Goal: Information Seeking & Learning: Learn about a topic

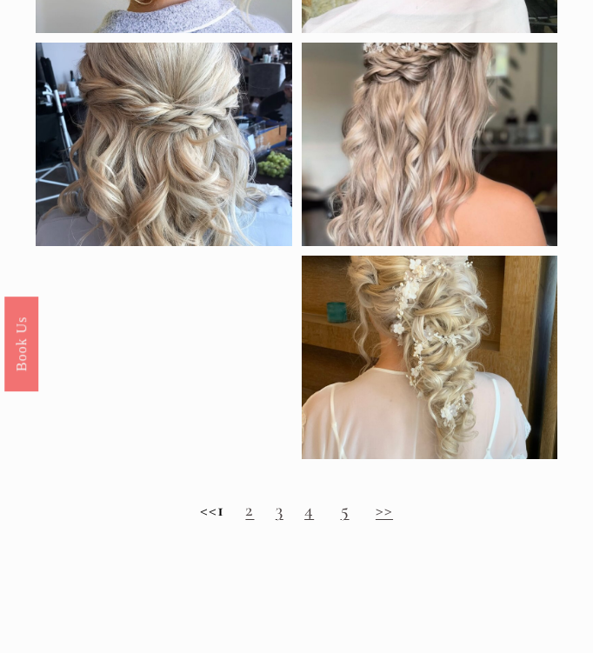
scroll to position [1678, 0]
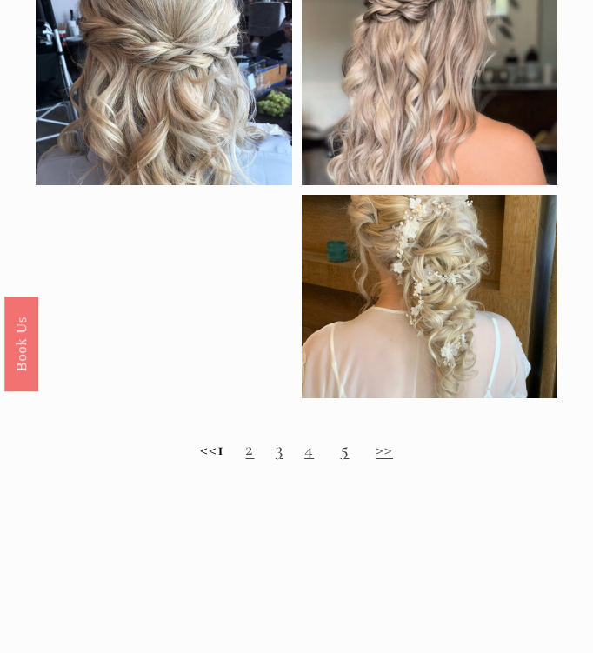
click at [283, 456] on link "3" at bounding box center [279, 448] width 8 height 23
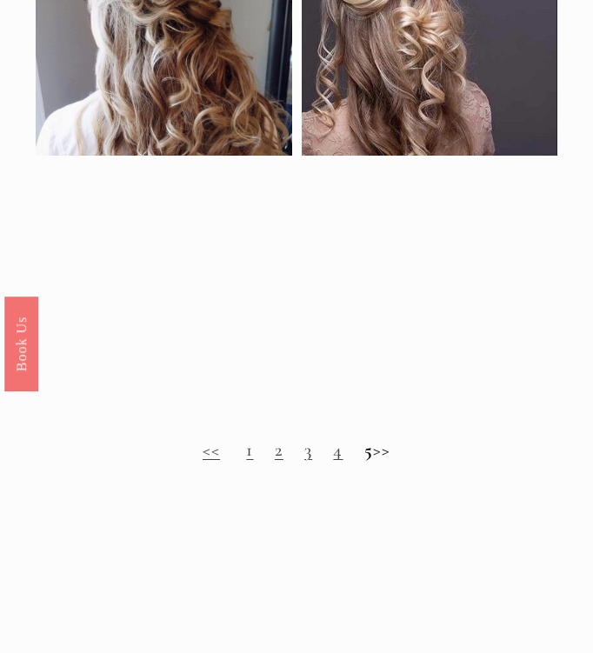
scroll to position [1759, 0]
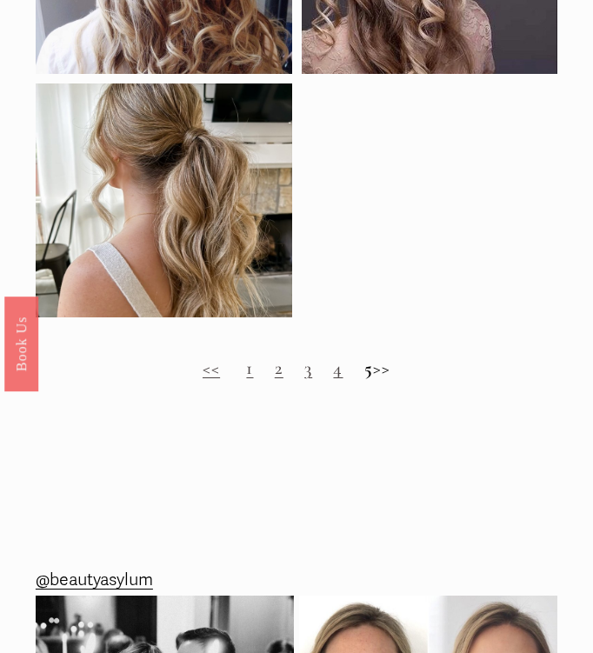
click at [275, 373] on link "2" at bounding box center [279, 367] width 9 height 23
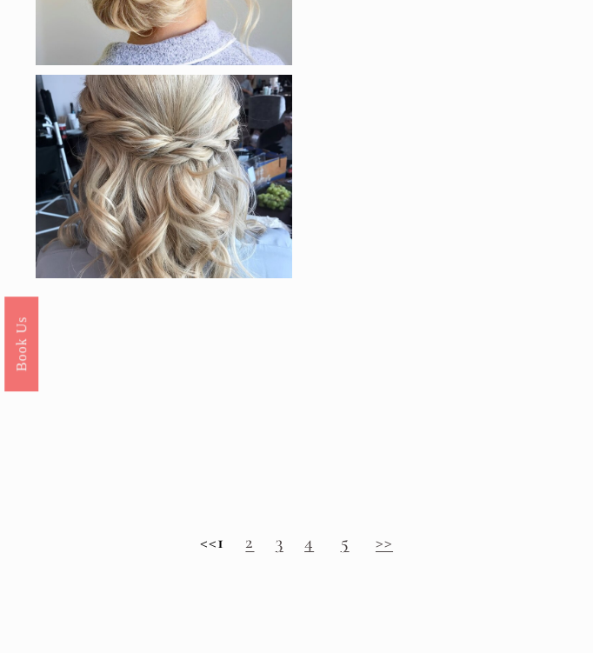
scroll to position [1949, 0]
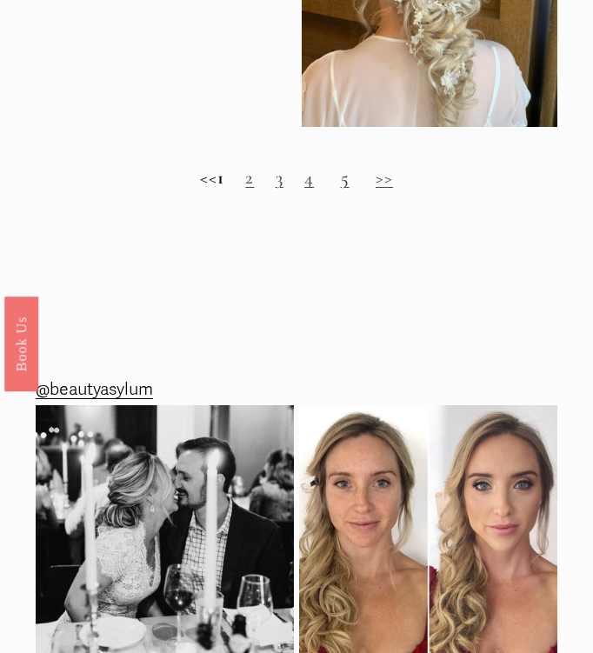
click at [314, 182] on link "4" at bounding box center [309, 177] width 10 height 23
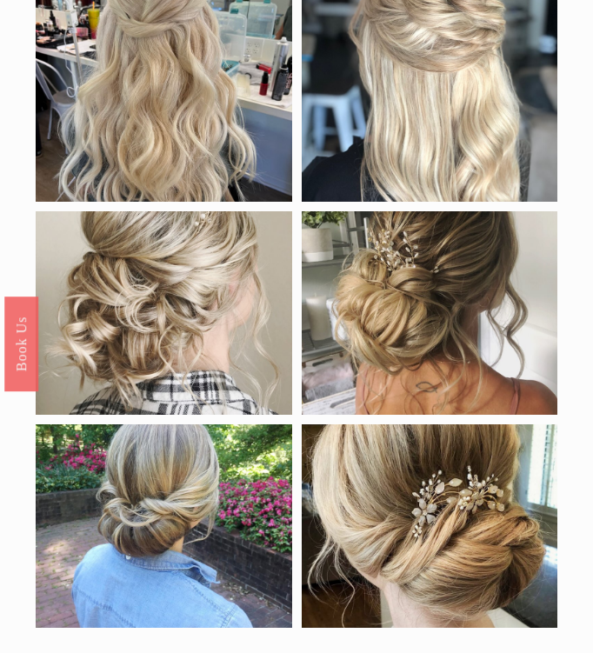
scroll to position [297, 0]
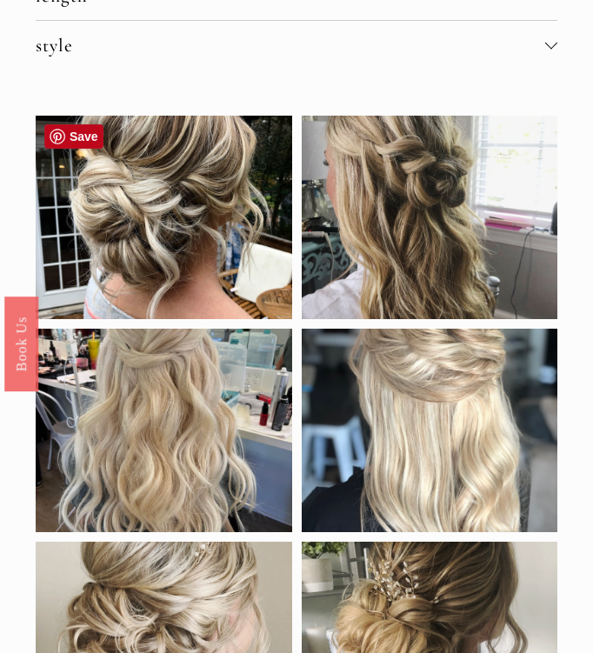
click at [139, 249] on div at bounding box center [164, 217] width 256 height 203
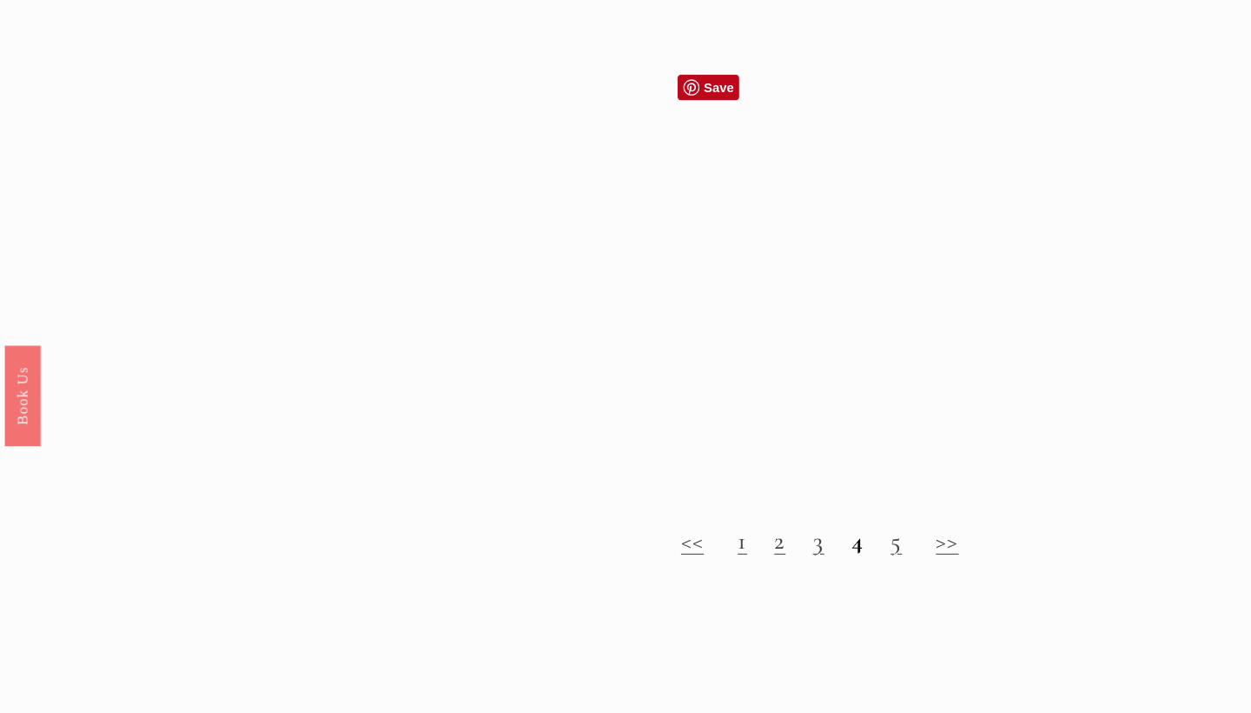
scroll to position [1559, 0]
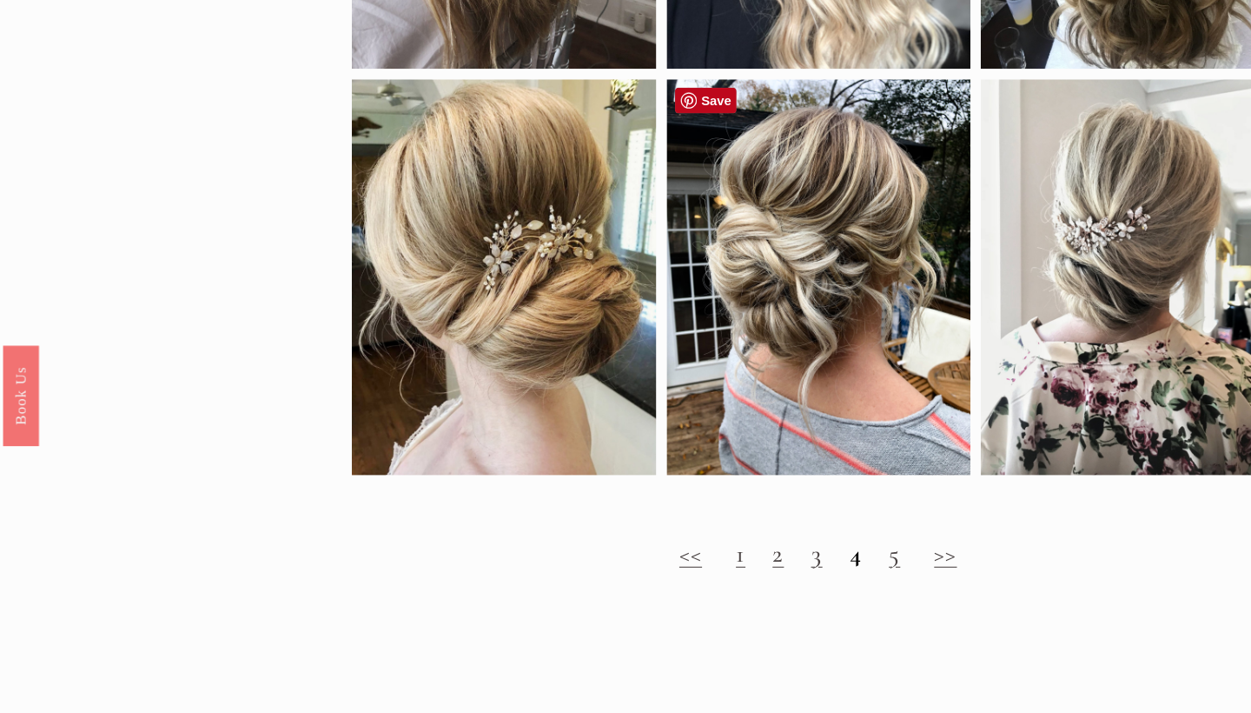
click at [592, 374] on div at bounding box center [774, 262] width 287 height 374
click at [592, 186] on div at bounding box center [774, 262] width 287 height 374
click at [592, 187] on div at bounding box center [774, 262] width 287 height 374
click at [592, 99] on link "Save" at bounding box center [668, 95] width 59 height 24
